Goal: Register for event/course

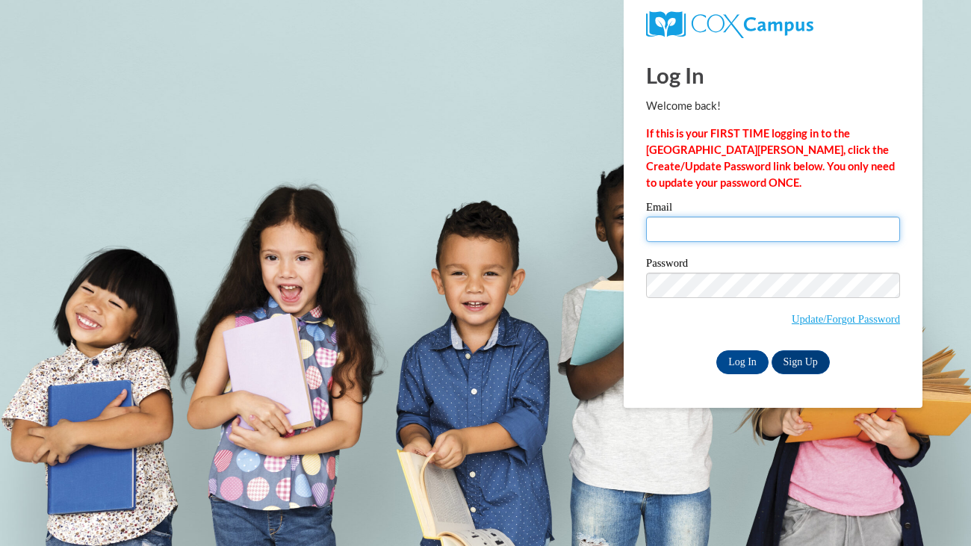
click at [740, 226] on input "Email" at bounding box center [773, 229] width 254 height 25
type input "houdinithecat10@gmail.com"
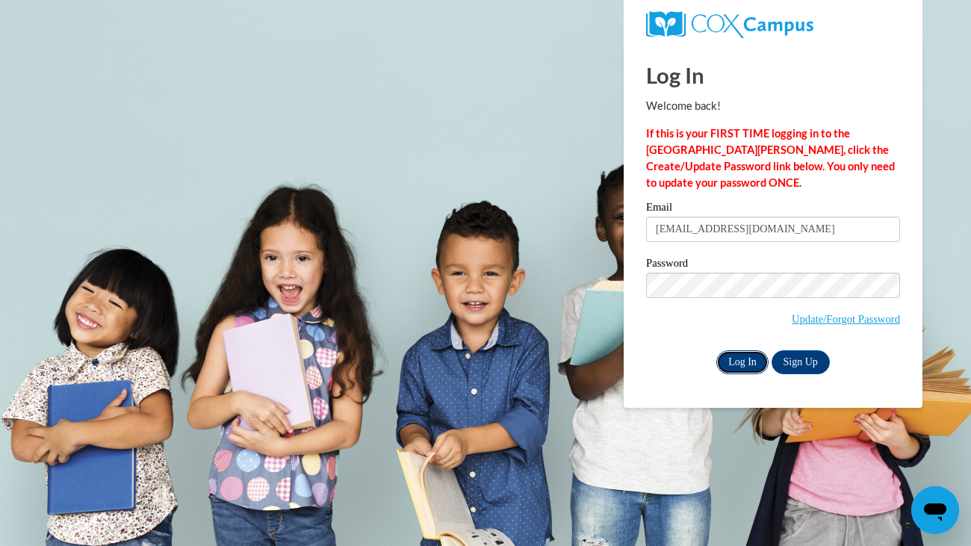
click at [740, 368] on input "Log In" at bounding box center [742, 362] width 52 height 24
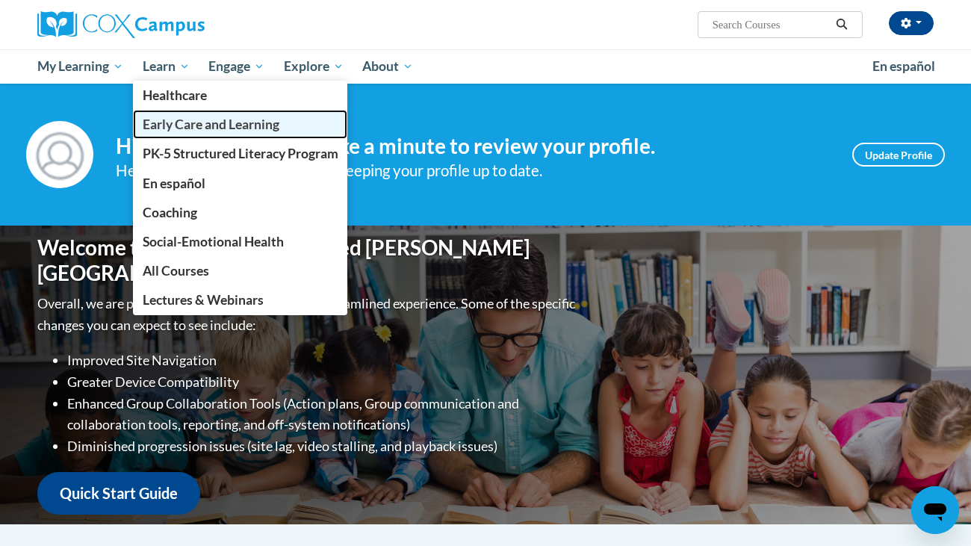
click at [185, 120] on span "Early Care and Learning" at bounding box center [211, 125] width 137 height 16
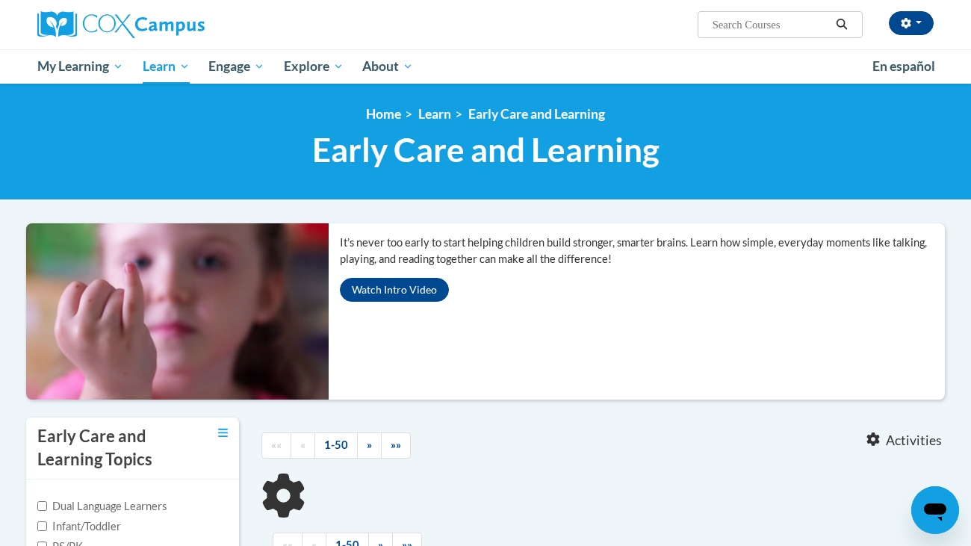
click at [509, 403] on xhtml "It’s never too early to start helping children build stronger, smarter brains. …" at bounding box center [485, 407] width 919 height 13
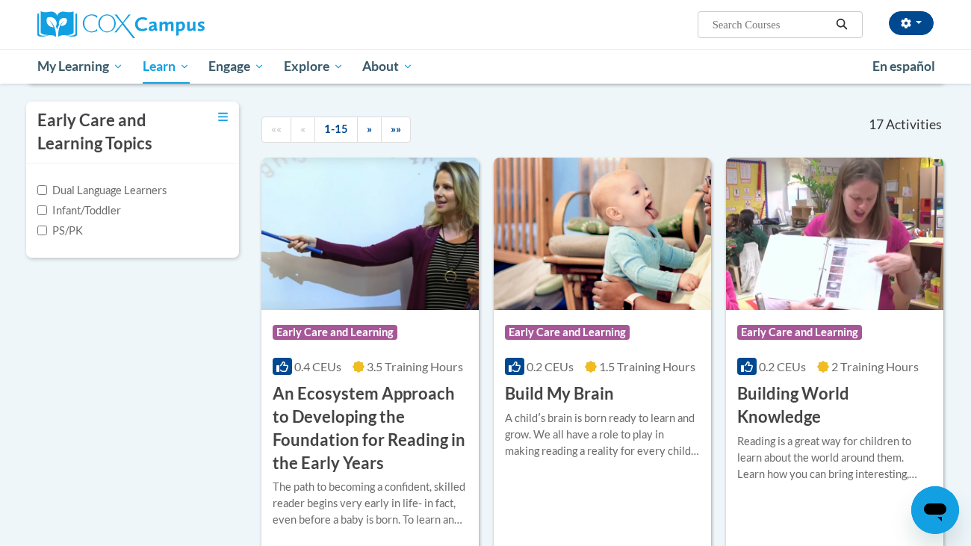
scroll to position [323, 0]
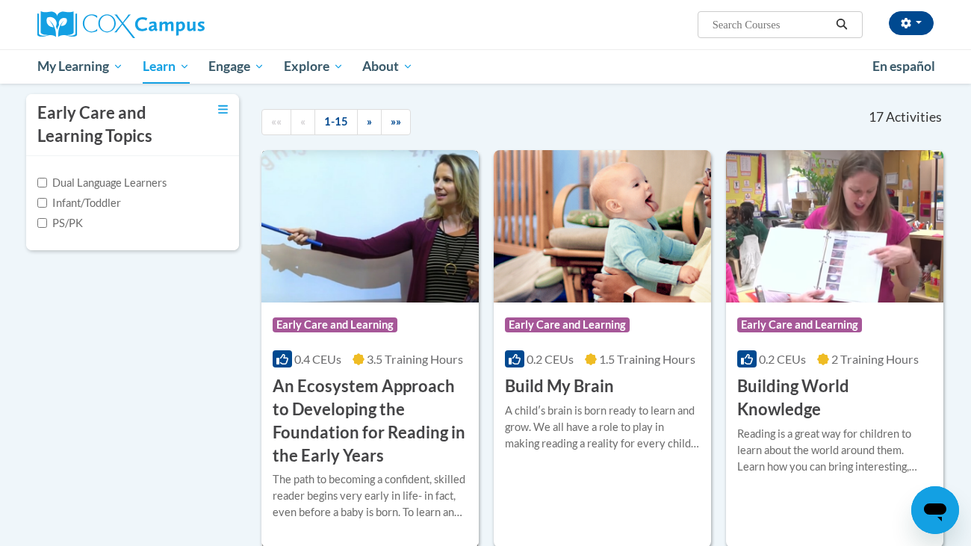
click at [311, 412] on h3 "An Ecosystem Approach to Developing the Foundation for Reading in the Early Yea…" at bounding box center [370, 421] width 195 height 92
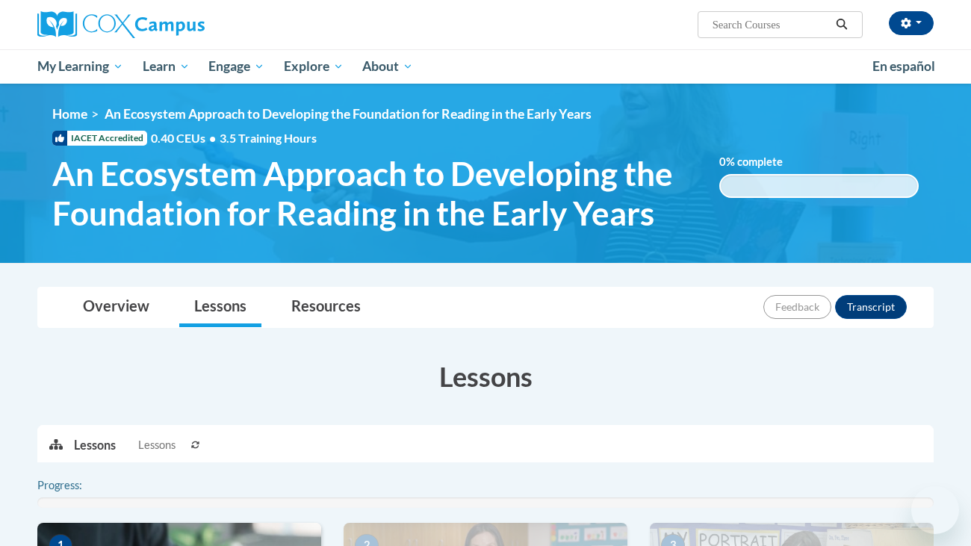
click at [489, 388] on h3 "Lessons" at bounding box center [485, 376] width 896 height 37
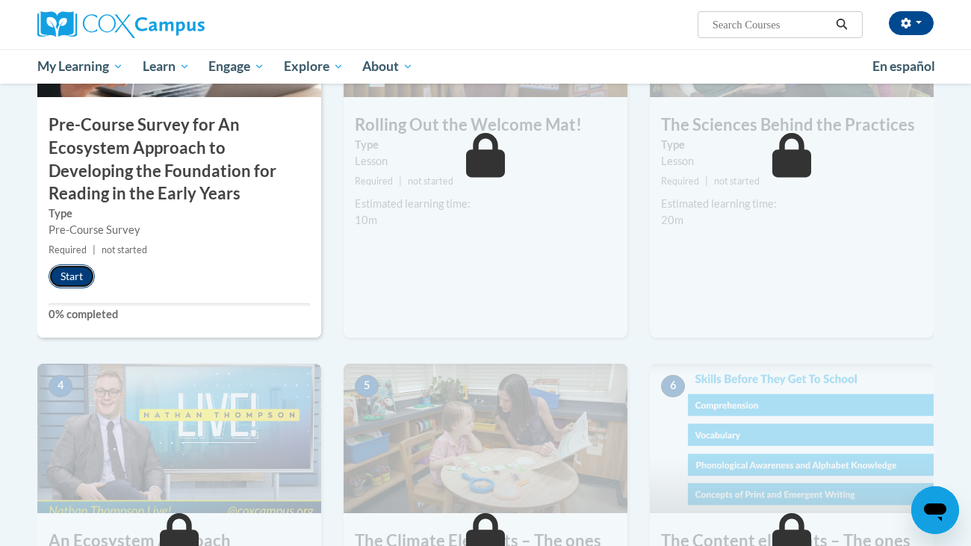
click at [61, 285] on button "Start" at bounding box center [72, 276] width 46 height 24
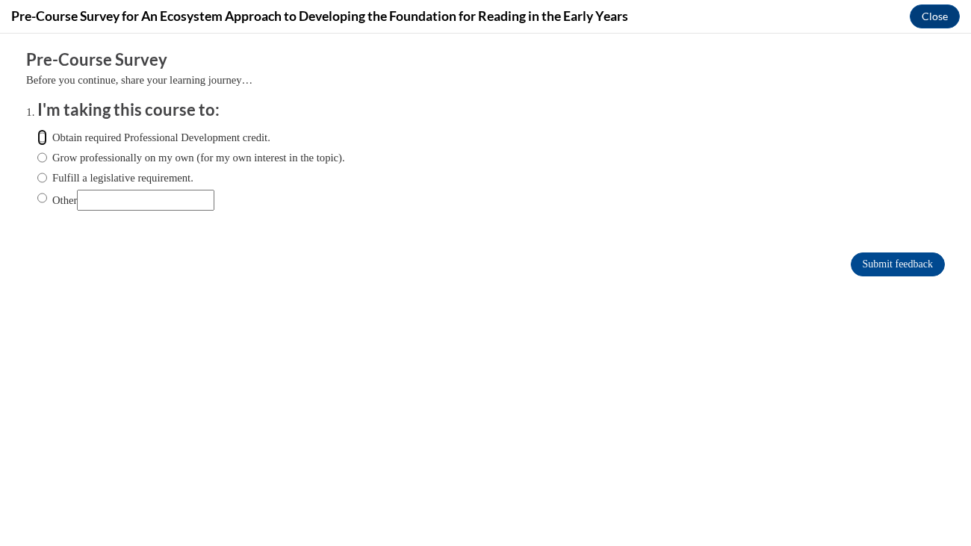
click at [42, 137] on input "Obtain required Professional Development credit." at bounding box center [42, 137] width 10 height 16
radio input "true"
click at [861, 258] on input "Submit feedback" at bounding box center [898, 265] width 94 height 24
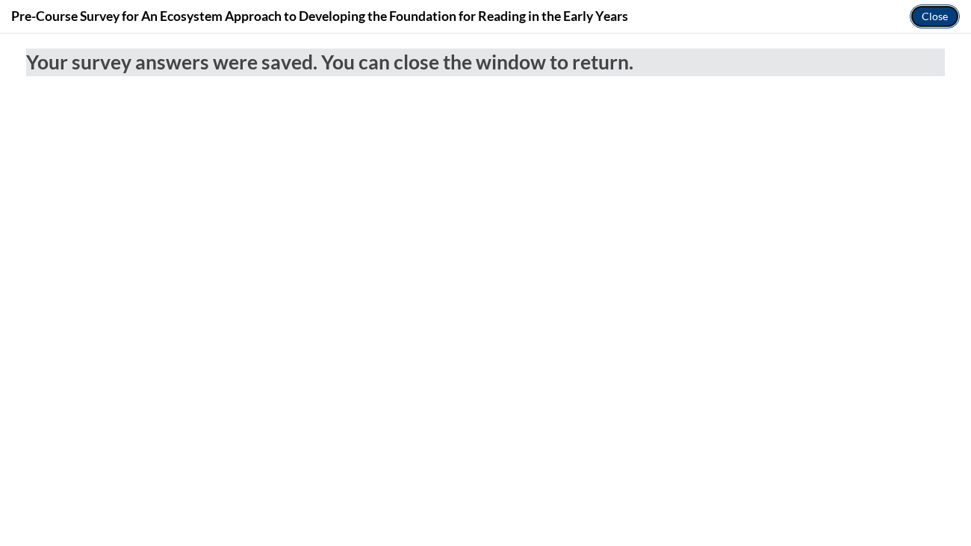
click at [932, 13] on button "Close" at bounding box center [935, 16] width 50 height 24
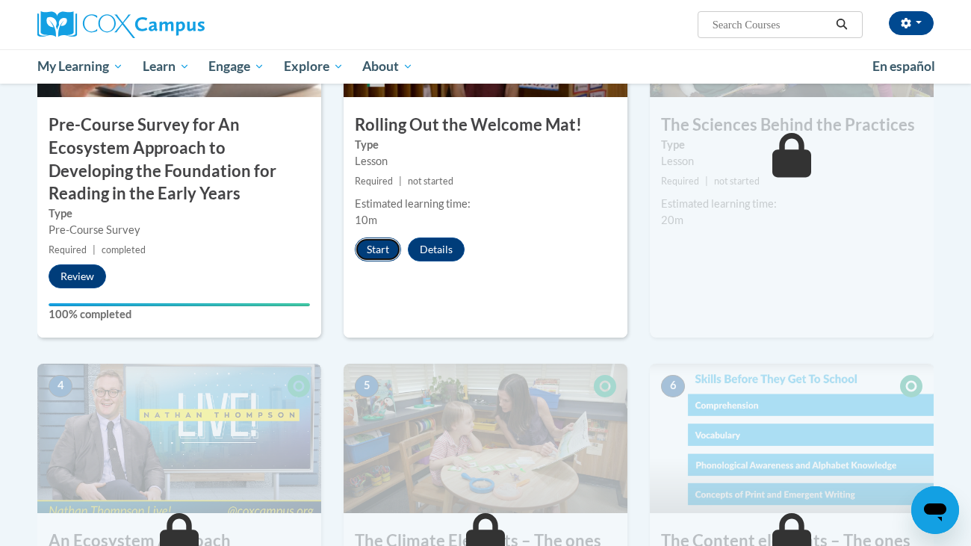
click at [368, 247] on button "Start" at bounding box center [378, 250] width 46 height 24
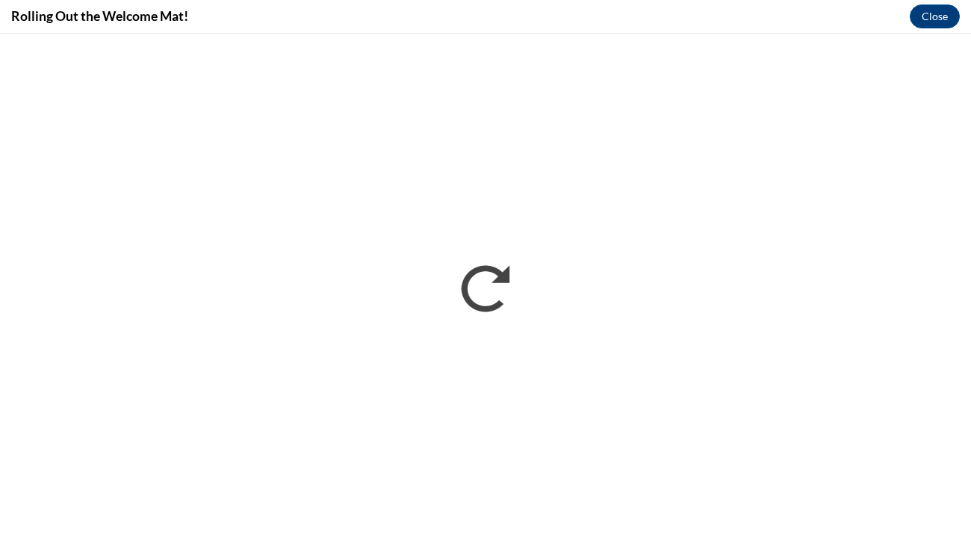
click at [681, 4] on div "Rolling Out the Welcome Mat! Close" at bounding box center [485, 17] width 971 height 34
click at [920, 19] on button "Close" at bounding box center [935, 16] width 50 height 24
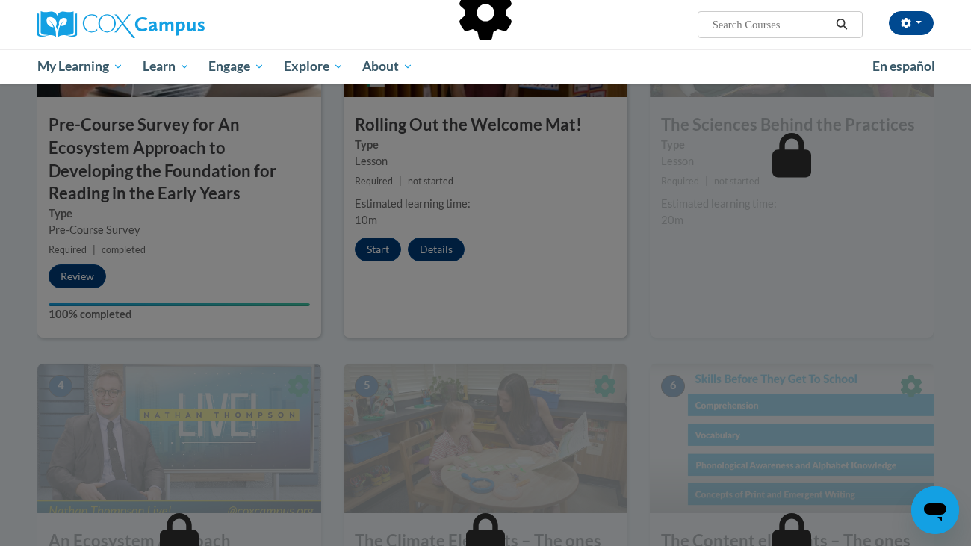
click at [443, 206] on div at bounding box center [485, 90] width 896 height 284
click at [445, 241] on div at bounding box center [485, 273] width 971 height 546
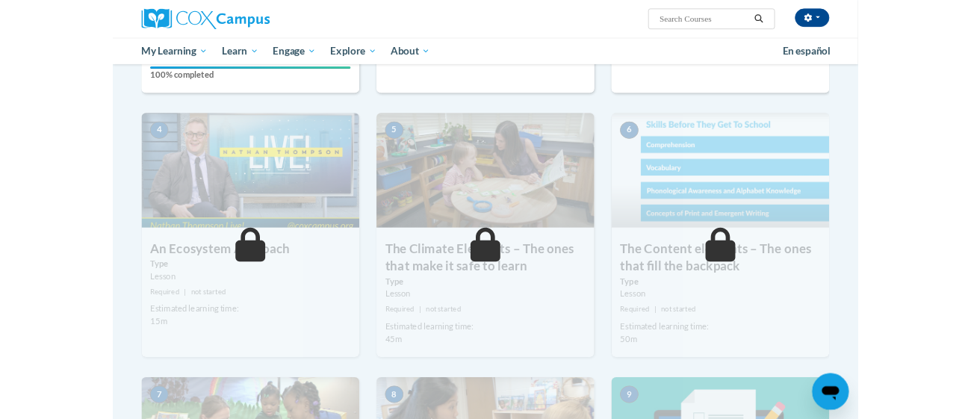
scroll to position [28, 0]
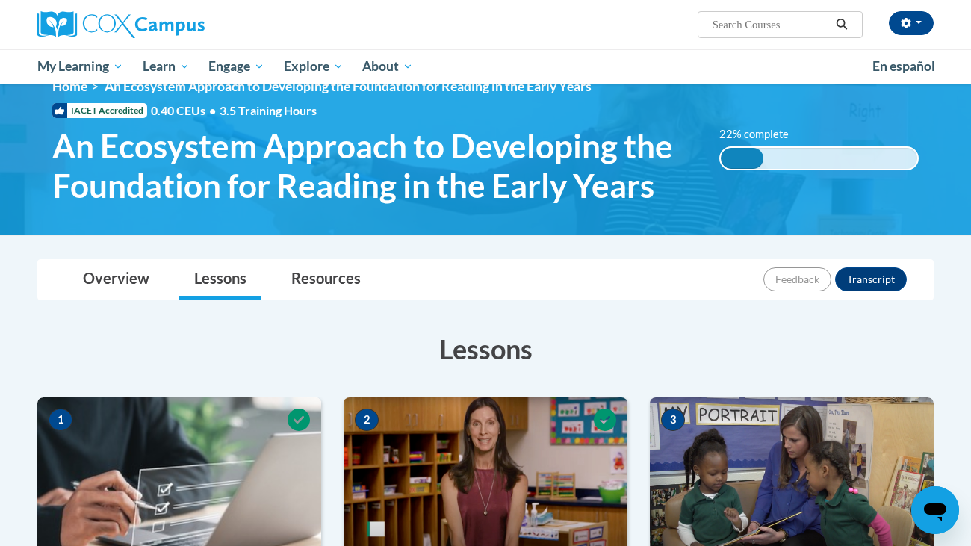
click at [589, 343] on h3 "Lessons" at bounding box center [485, 348] width 896 height 37
